Goal: Task Accomplishment & Management: Use online tool/utility

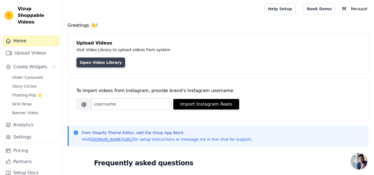
click at [105, 59] on link "Open Video Library" at bounding box center [100, 63] width 49 height 10
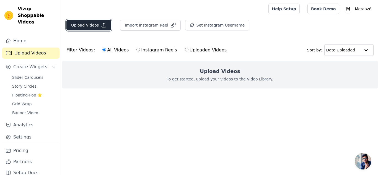
click at [99, 25] on button "Upload Videos" at bounding box center [88, 25] width 45 height 11
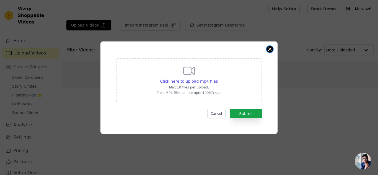
click at [271, 49] on button "Close modal" at bounding box center [270, 49] width 7 height 7
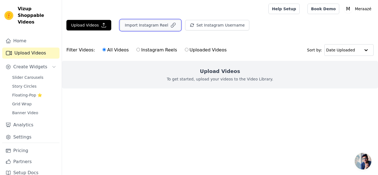
click at [156, 24] on button "Import Instagram Reel" at bounding box center [150, 25] width 61 height 11
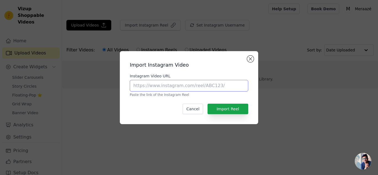
click at [184, 84] on input "Instagram Video URL" at bounding box center [189, 86] width 119 height 12
click at [174, 87] on input "Instagram Video URL" at bounding box center [189, 86] width 119 height 12
paste input "[URL][DOMAIN_NAME]"
type input "[URL][DOMAIN_NAME]"
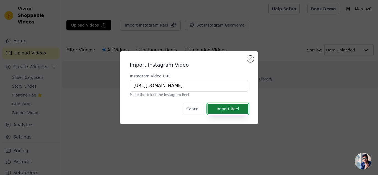
click at [226, 104] on button "Import Reel" at bounding box center [228, 109] width 41 height 11
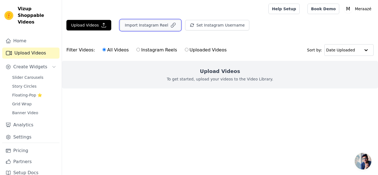
click at [152, 22] on button "Import Instagram Reel" at bounding box center [150, 25] width 61 height 11
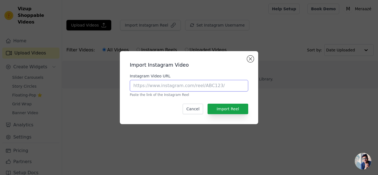
click at [156, 86] on input "Instagram Video URL" at bounding box center [189, 86] width 119 height 12
paste input "[URL][DOMAIN_NAME]"
type input "[URL][DOMAIN_NAME]"
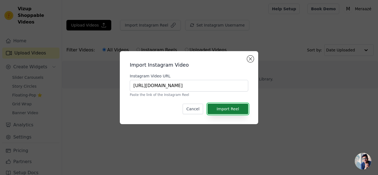
click at [228, 108] on button "Import Reel" at bounding box center [228, 109] width 41 height 11
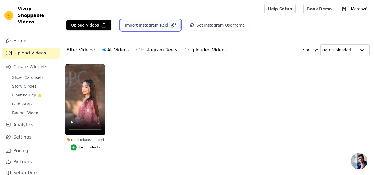
click at [152, 24] on button "Import Instagram Reel" at bounding box center [150, 25] width 61 height 11
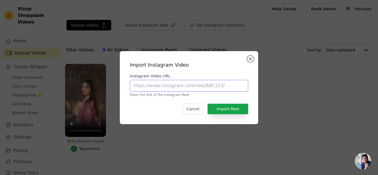
click at [175, 87] on input "Instagram Video URL" at bounding box center [189, 86] width 119 height 12
paste input "[URL][DOMAIN_NAME]"
type input "[URL][DOMAIN_NAME]"
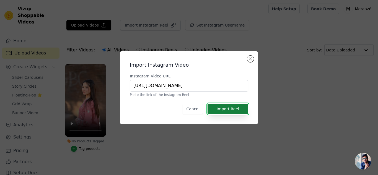
scroll to position [0, 0]
click at [232, 107] on button "Import Reel" at bounding box center [228, 109] width 41 height 11
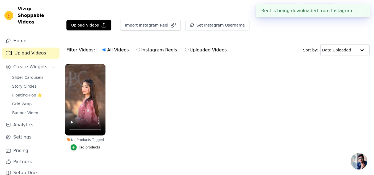
click at [138, 49] on label "Instagram Reels" at bounding box center [156, 50] width 41 height 7
click at [137, 49] on input "Instagram Reels" at bounding box center [139, 50] width 4 height 4
radio input "true"
click at [102, 48] on input "All Videos" at bounding box center [104, 50] width 4 height 4
radio input "true"
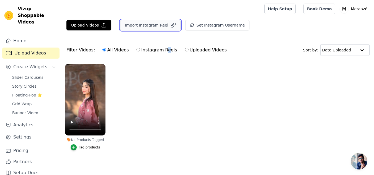
click at [133, 25] on button "Import Instagram Reel" at bounding box center [150, 25] width 61 height 11
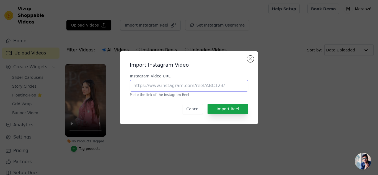
click at [151, 85] on input "Instagram Video URL" at bounding box center [189, 86] width 119 height 12
paste input "[URL][DOMAIN_NAME]"
type input "[URL][DOMAIN_NAME]"
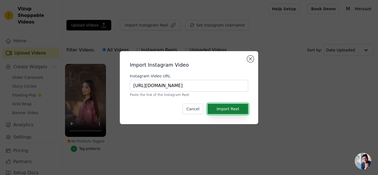
scroll to position [0, 0]
click at [221, 107] on button "Import Reel" at bounding box center [228, 109] width 41 height 11
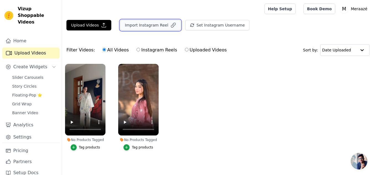
click at [152, 23] on button "Import Instagram Reel" at bounding box center [150, 25] width 61 height 11
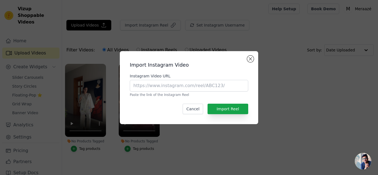
click at [149, 93] on p "Paste the link of the Instagram Reel" at bounding box center [189, 95] width 119 height 4
click at [146, 87] on input "Instagram Video URL" at bounding box center [189, 86] width 119 height 12
paste input "[URL][DOMAIN_NAME]"
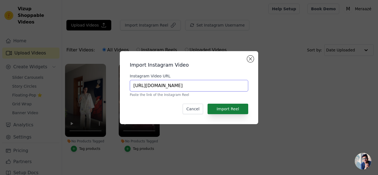
type input "[URL][DOMAIN_NAME]"
click at [238, 106] on button "Import Reel" at bounding box center [228, 109] width 41 height 11
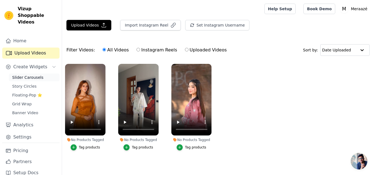
click at [24, 75] on span "Slider Carousels" at bounding box center [27, 78] width 31 height 6
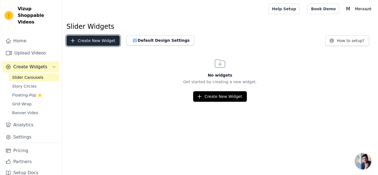
click at [100, 38] on button "Create New Widget" at bounding box center [92, 40] width 53 height 11
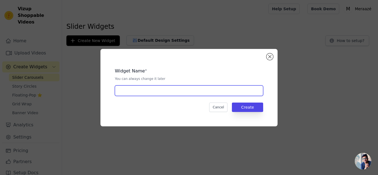
click at [151, 86] on input "text" at bounding box center [189, 91] width 148 height 11
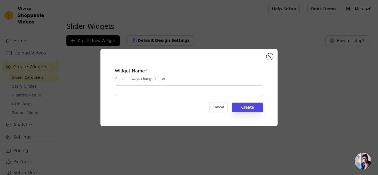
click at [273, 53] on div "Widget Name * You can always change it later Cancel Create" at bounding box center [189, 88] width 177 height 78
click at [264, 60] on div "Widget Name * You can always change it later Cancel Create" at bounding box center [188, 88] width 159 height 60
click at [272, 56] on button "Close modal" at bounding box center [270, 56] width 7 height 7
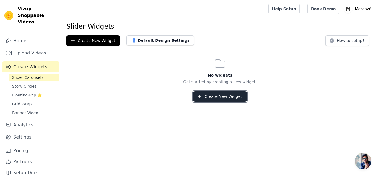
click at [209, 99] on button "Create New Widget" at bounding box center [219, 96] width 53 height 11
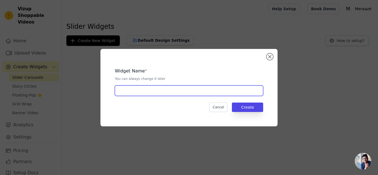
click at [160, 91] on input "text" at bounding box center [189, 91] width 148 height 11
type input "Insta"
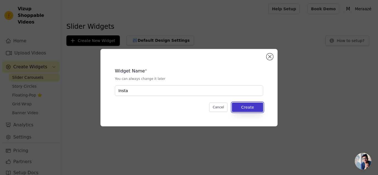
click at [253, 108] on button "Create" at bounding box center [247, 107] width 31 height 9
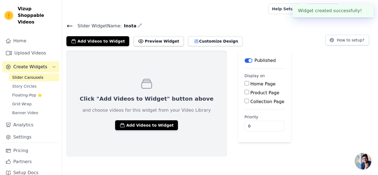
click at [251, 85] on label "Home Page" at bounding box center [263, 83] width 25 height 5
click at [245, 85] on input "Home Page" at bounding box center [247, 83] width 4 height 4
checkbox input "true"
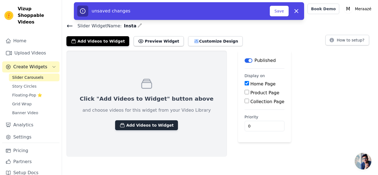
click at [144, 127] on button "Add Videos to Widget" at bounding box center [146, 125] width 63 height 10
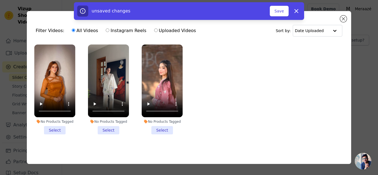
click at [55, 129] on li "No Products Tagged Select" at bounding box center [54, 90] width 41 height 90
click at [0, 0] on input "No Products Tagged Select" at bounding box center [0, 0] width 0 height 0
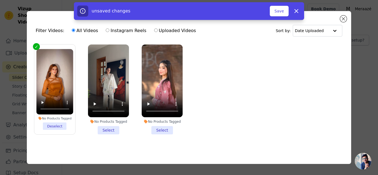
click at [109, 125] on li "No Products Tagged Select" at bounding box center [108, 90] width 41 height 90
click at [0, 0] on input "No Products Tagged Select" at bounding box center [0, 0] width 0 height 0
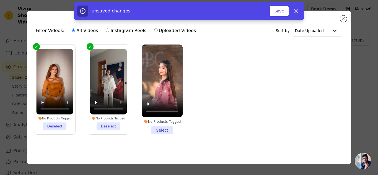
click at [109, 132] on label "No Products Tagged Deselect" at bounding box center [109, 89] width 42 height 91
click at [0, 0] on input "No Products Tagged Deselect" at bounding box center [0, 0] width 0 height 0
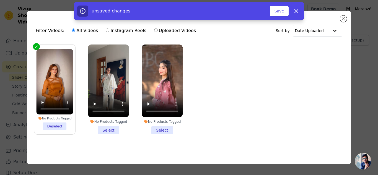
click at [110, 130] on li "No Products Tagged Select" at bounding box center [108, 90] width 41 height 90
click at [0, 0] on input "No Products Tagged Select" at bounding box center [0, 0] width 0 height 0
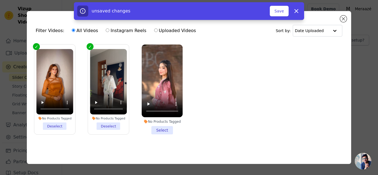
click at [155, 130] on li "No Products Tagged Select" at bounding box center [162, 90] width 41 height 90
click at [0, 0] on input "No Products Tagged Select" at bounding box center [0, 0] width 0 height 0
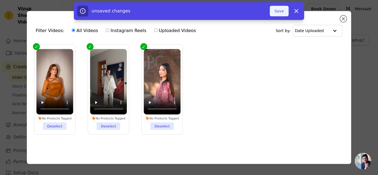
click at [279, 12] on button "Save" at bounding box center [279, 11] width 19 height 11
click at [281, 11] on button "Save" at bounding box center [279, 11] width 19 height 11
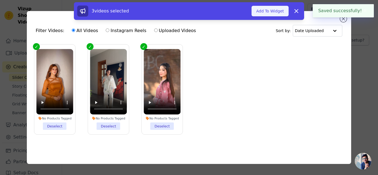
click at [277, 12] on button "Add To Widget" at bounding box center [270, 11] width 37 height 11
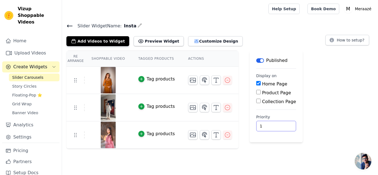
click at [271, 125] on input "1" at bounding box center [276, 126] width 40 height 11
type input "0"
click at [272, 127] on input "0" at bounding box center [276, 126] width 40 height 11
